Goal: Go to known website: Access a specific website the user already knows

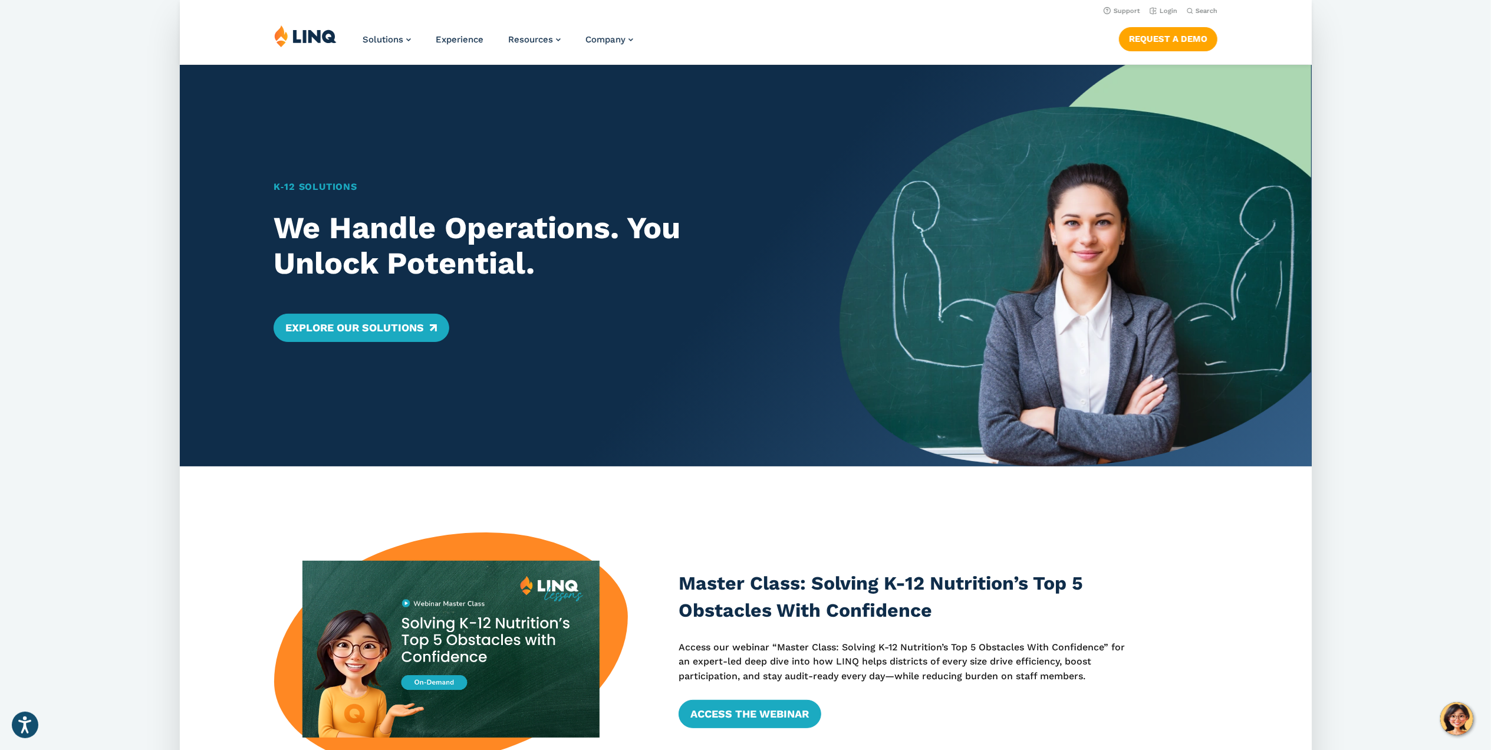
click at [310, 39] on img at bounding box center [305, 36] width 62 height 22
click at [1165, 12] on link "Login" at bounding box center [1163, 11] width 28 height 8
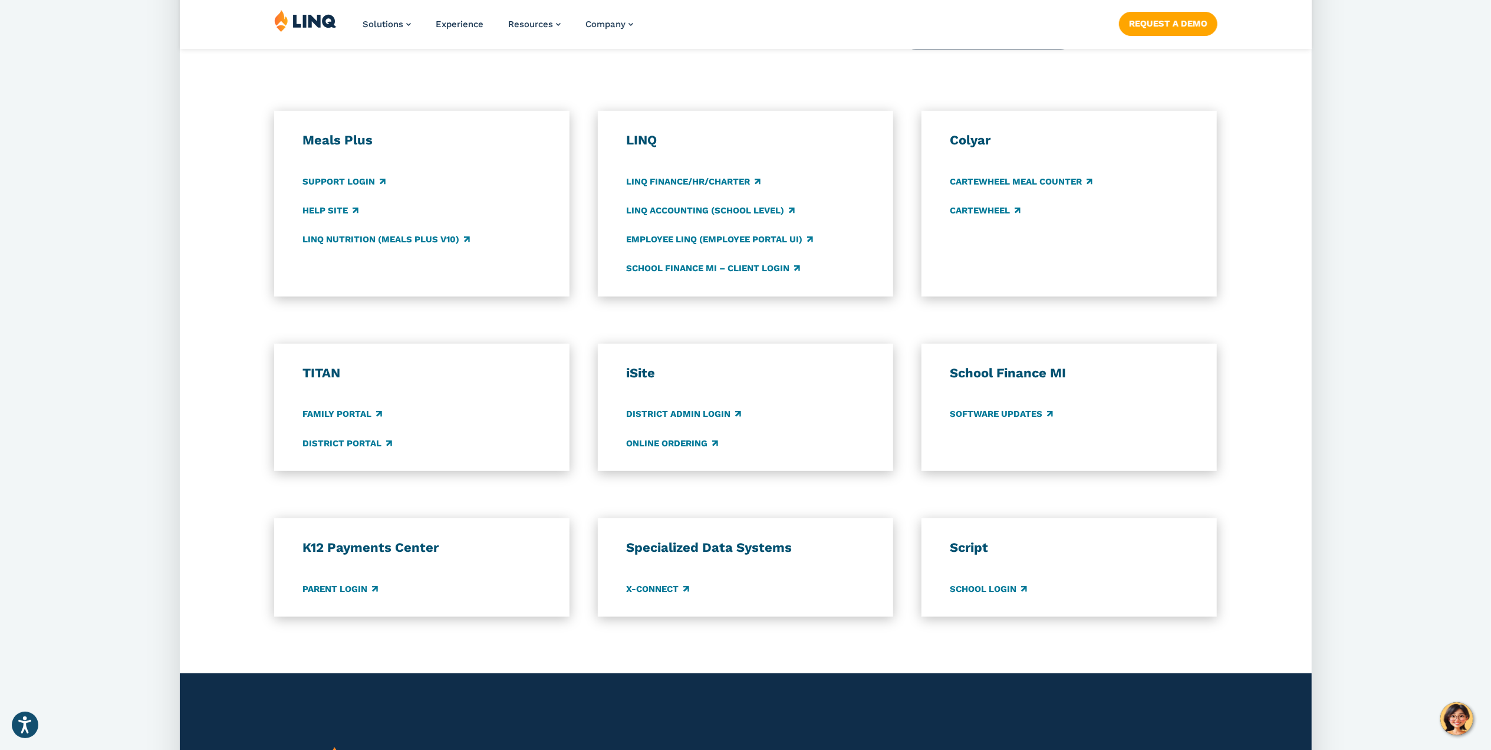
scroll to position [606, 0]
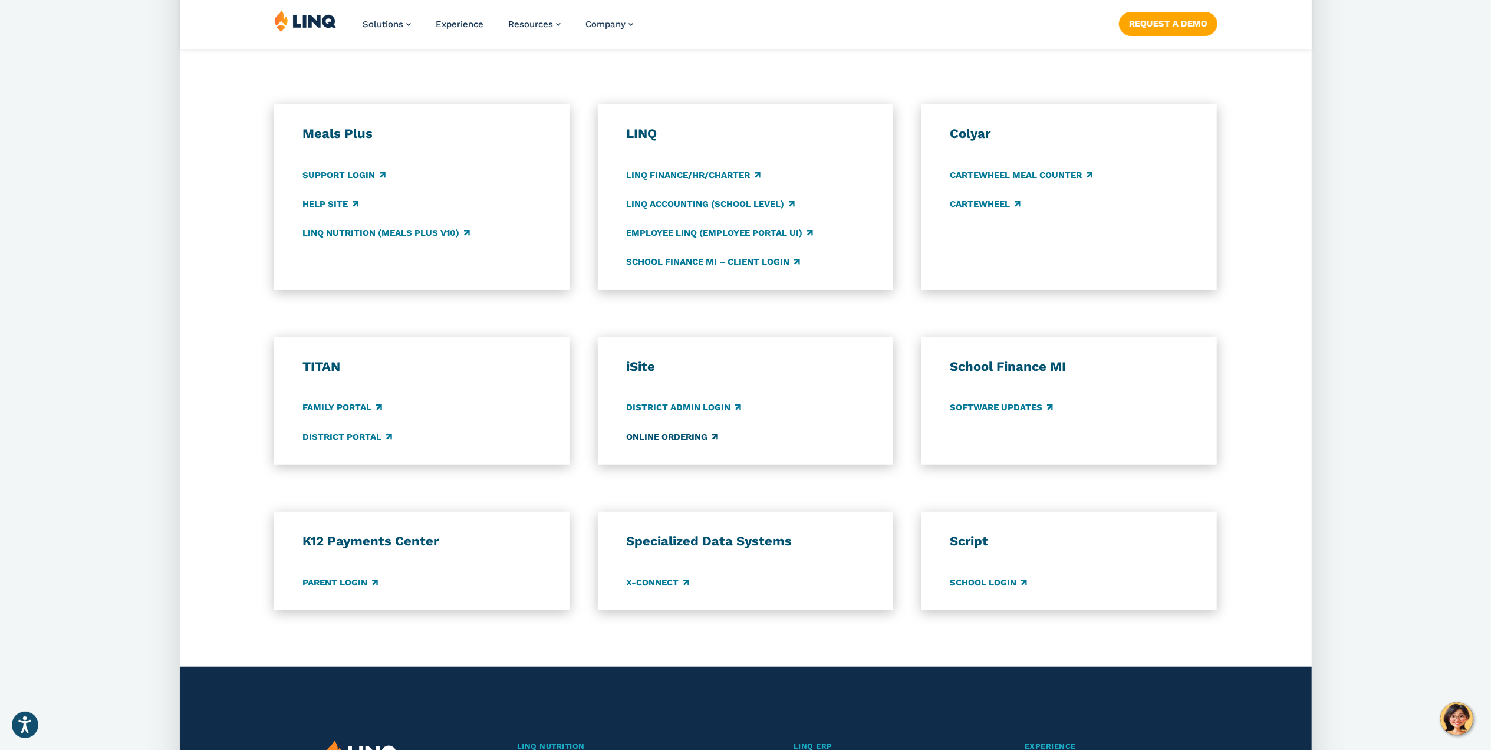
click at [651, 434] on link "Online Ordering" at bounding box center [672, 436] width 92 height 13
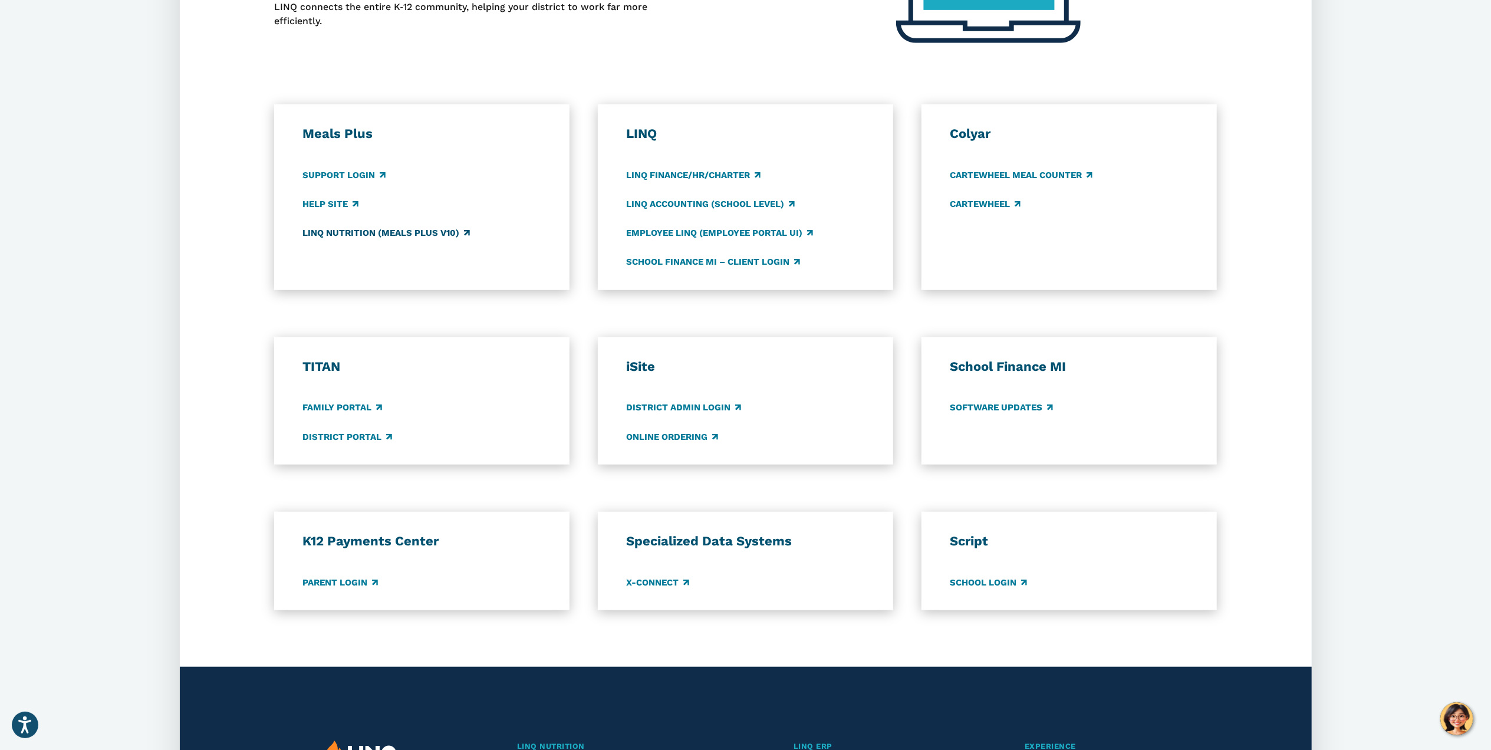
click at [351, 233] on link "LINQ Nutrition (Meals Plus v10)" at bounding box center [385, 232] width 167 height 13
